Goal: Use online tool/utility: Utilize a website feature to perform a specific function

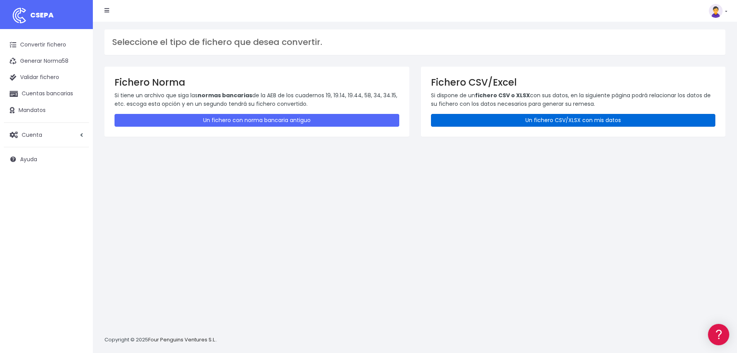
click at [475, 123] on link "Un fichero CSV/XLSX con mis datos" at bounding box center [573, 120] width 285 height 13
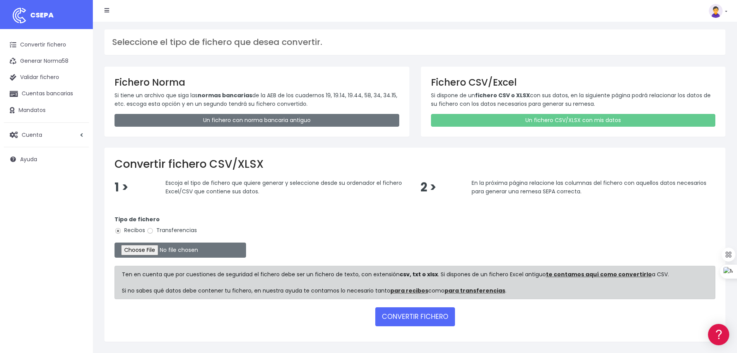
click at [154, 230] on label "Transferencias" at bounding box center [172, 230] width 50 height 8
click at [154, 230] on input "Transferencias" at bounding box center [150, 230] width 7 height 7
radio input "true"
click at [155, 247] on input "file" at bounding box center [181, 249] width 132 height 15
type input "C:\fakepath\transferencias-2025-09-04.csv"
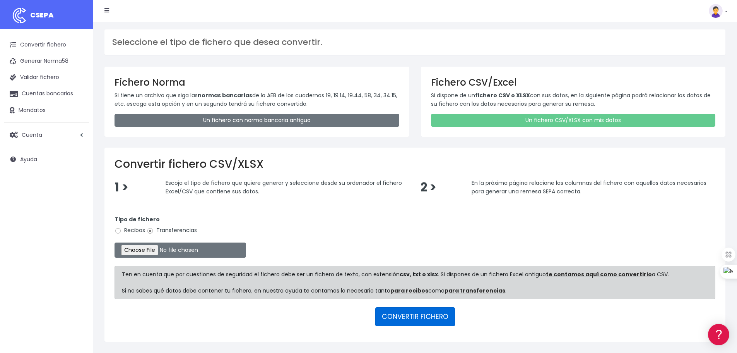
click at [426, 313] on button "CONVERTIR FICHERO" at bounding box center [415, 316] width 80 height 19
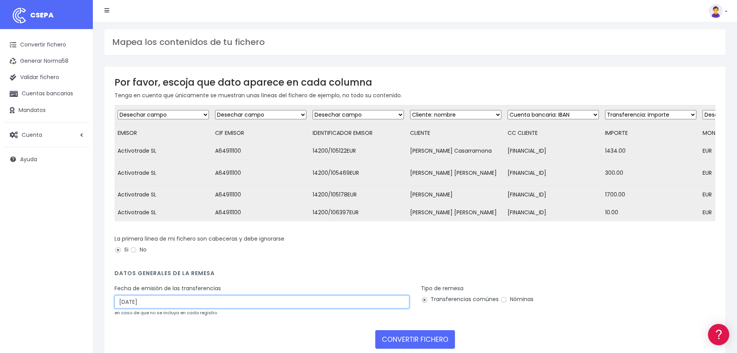
click at [119, 308] on input "07/09/2025" at bounding box center [262, 301] width 295 height 13
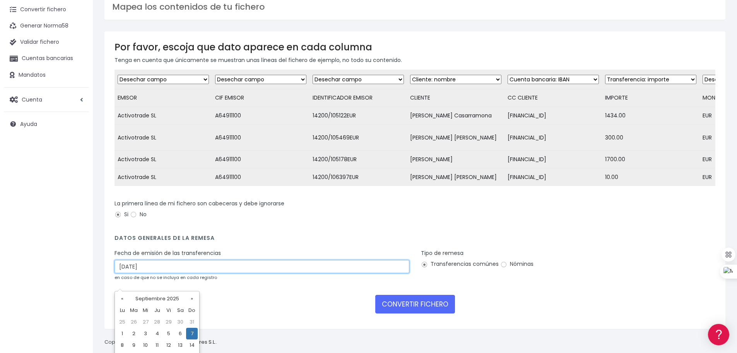
scroll to position [70, 0]
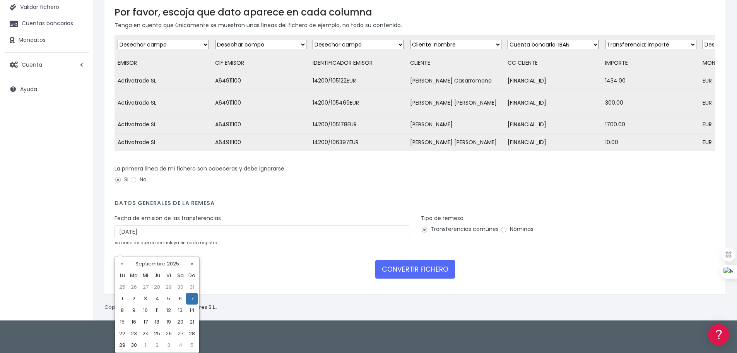
click at [167, 297] on td "5" at bounding box center [169, 299] width 12 height 12
type input "05/09/2025"
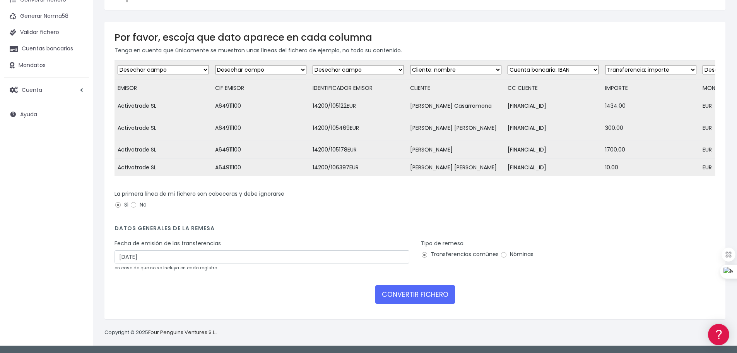
scroll to position [59, 0]
click at [413, 291] on button "CONVERTIR FICHERO" at bounding box center [415, 294] width 80 height 19
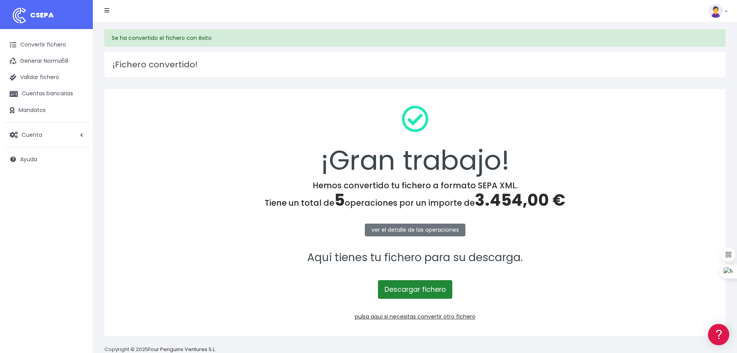
click at [420, 290] on link "Descargar fichero" at bounding box center [415, 289] width 74 height 19
